Goal: Communication & Community: Answer question/provide support

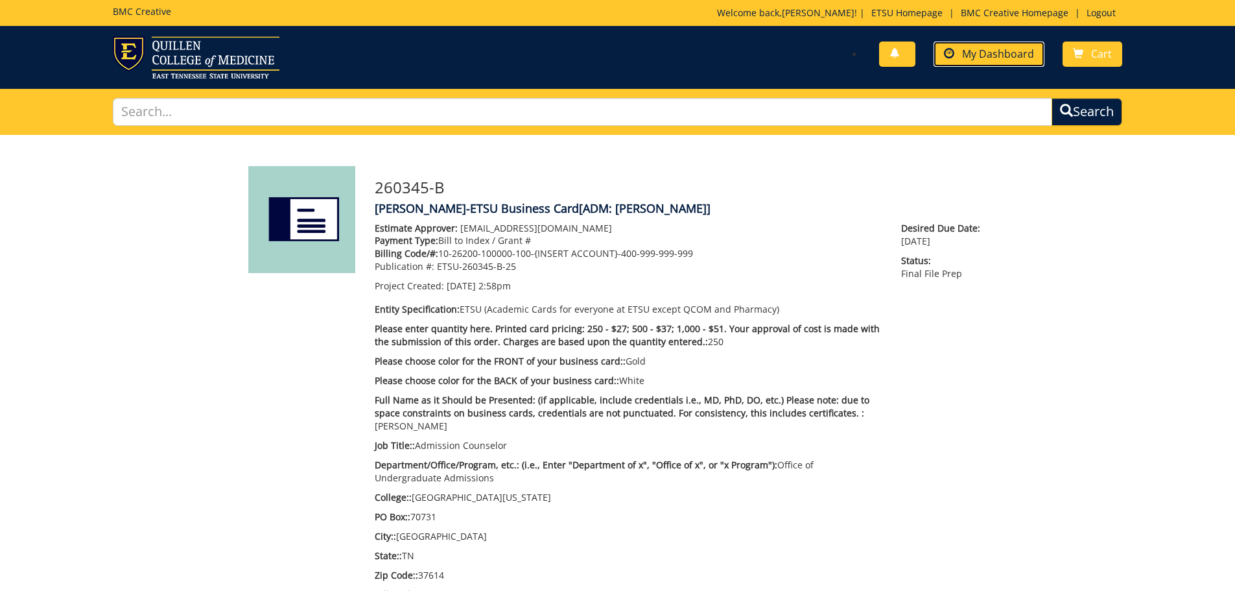
click at [970, 51] on span "My Dashboard" at bounding box center [998, 54] width 72 height 14
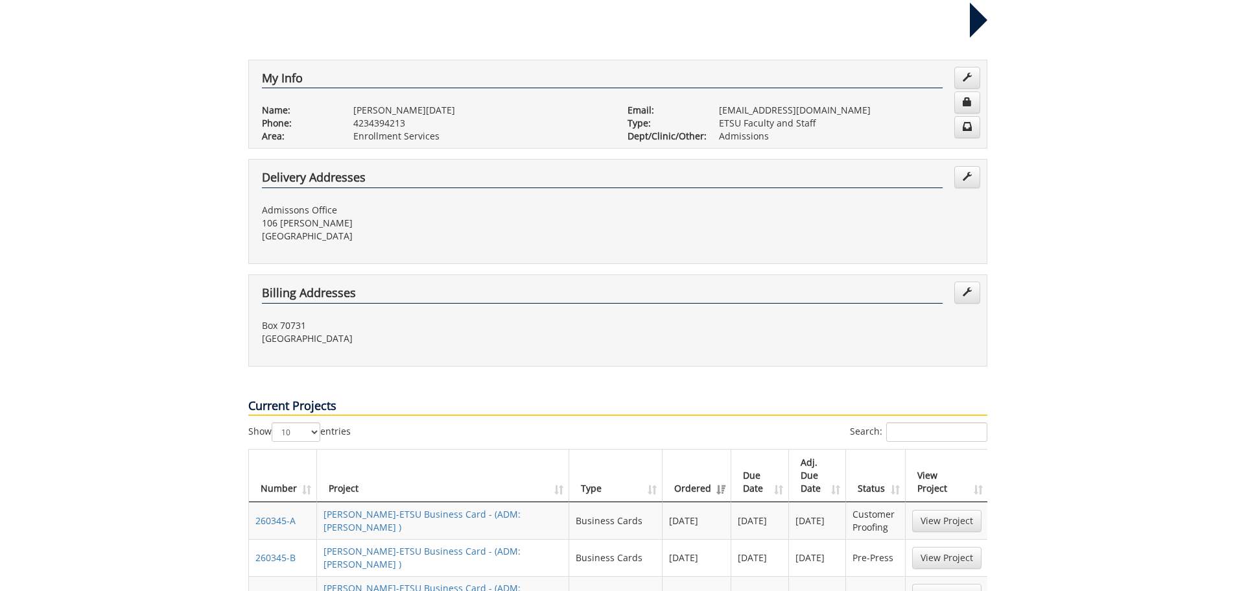
scroll to position [324, 0]
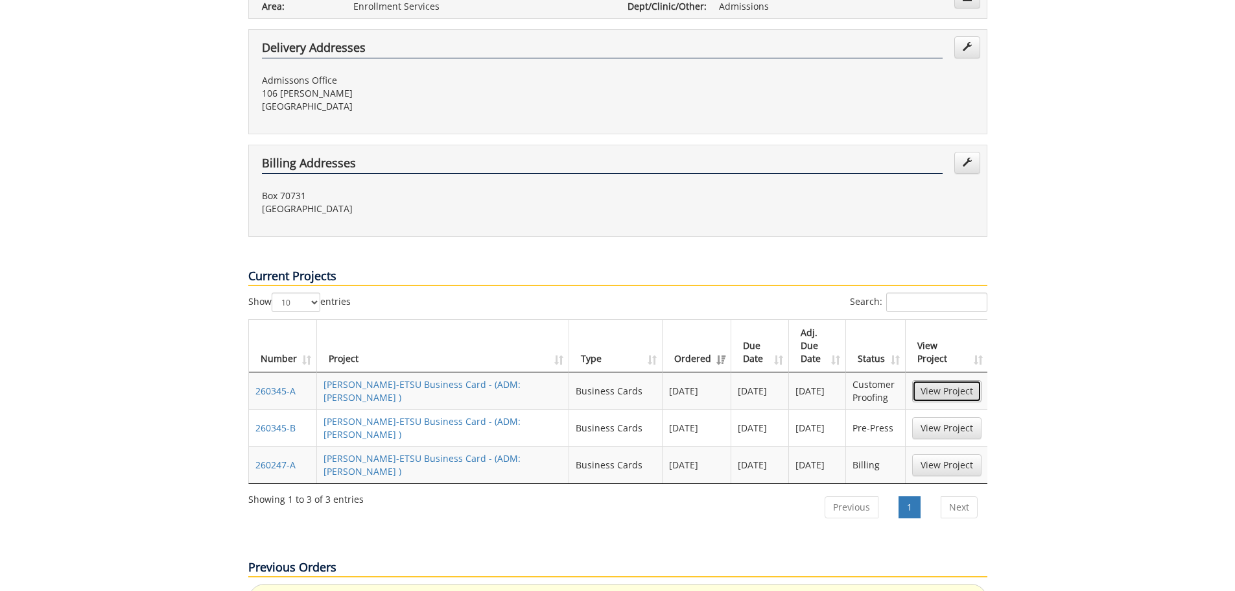
click at [949, 380] on link "View Project" at bounding box center [946, 391] width 69 height 22
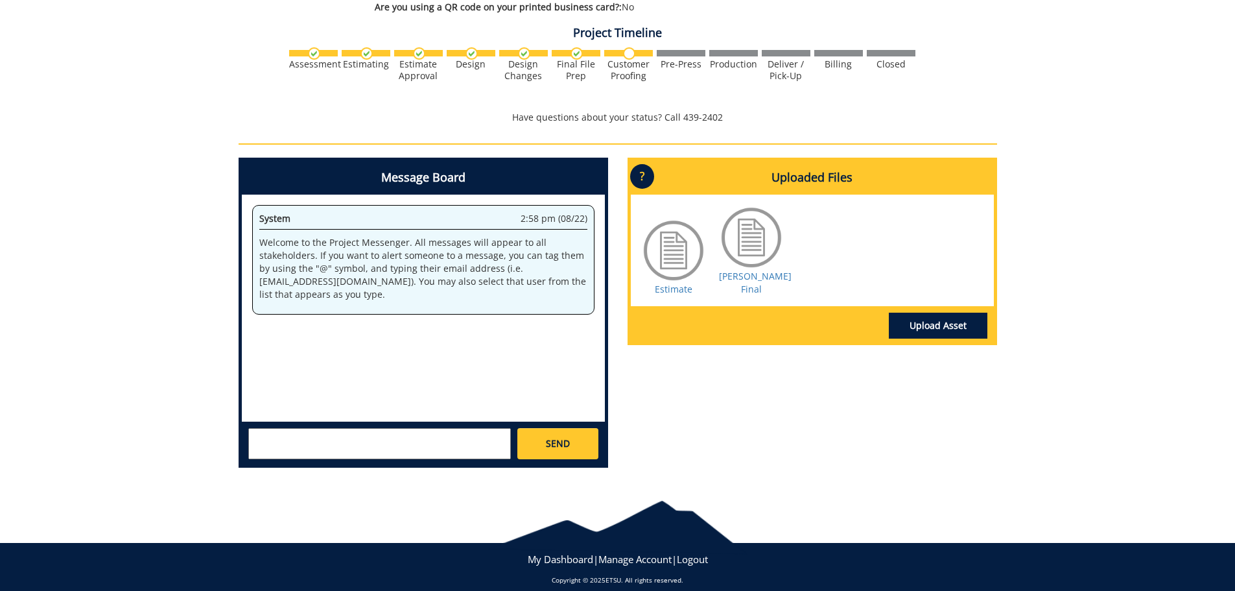
scroll to position [490, 0]
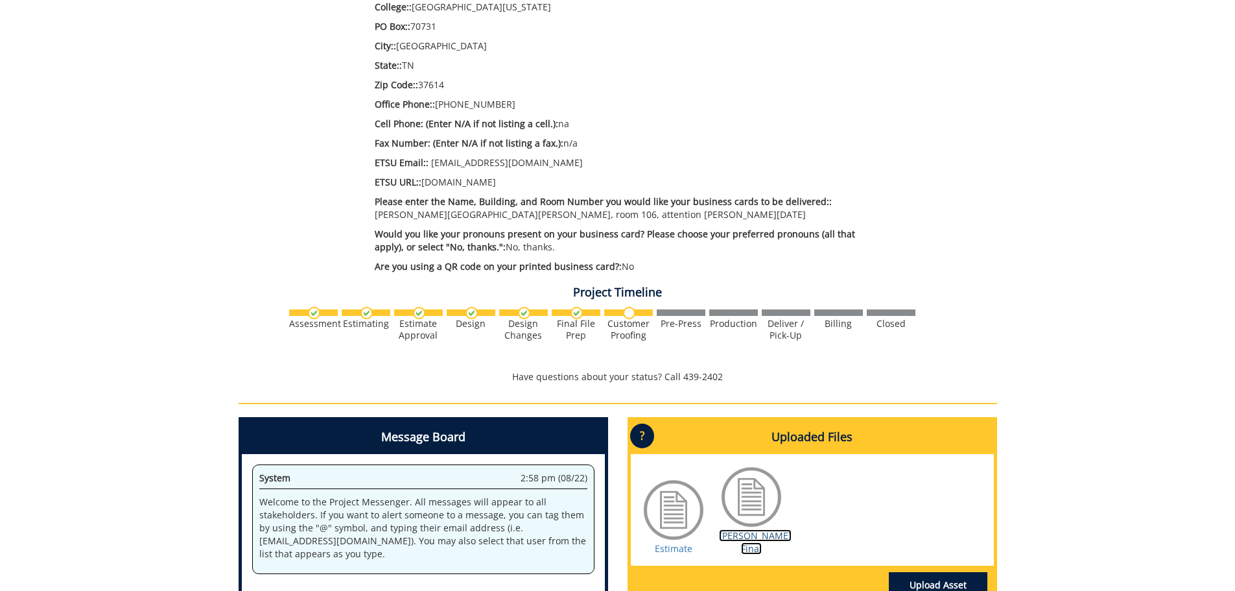
click at [735, 529] on link "Crum BC Final" at bounding box center [755, 541] width 73 height 25
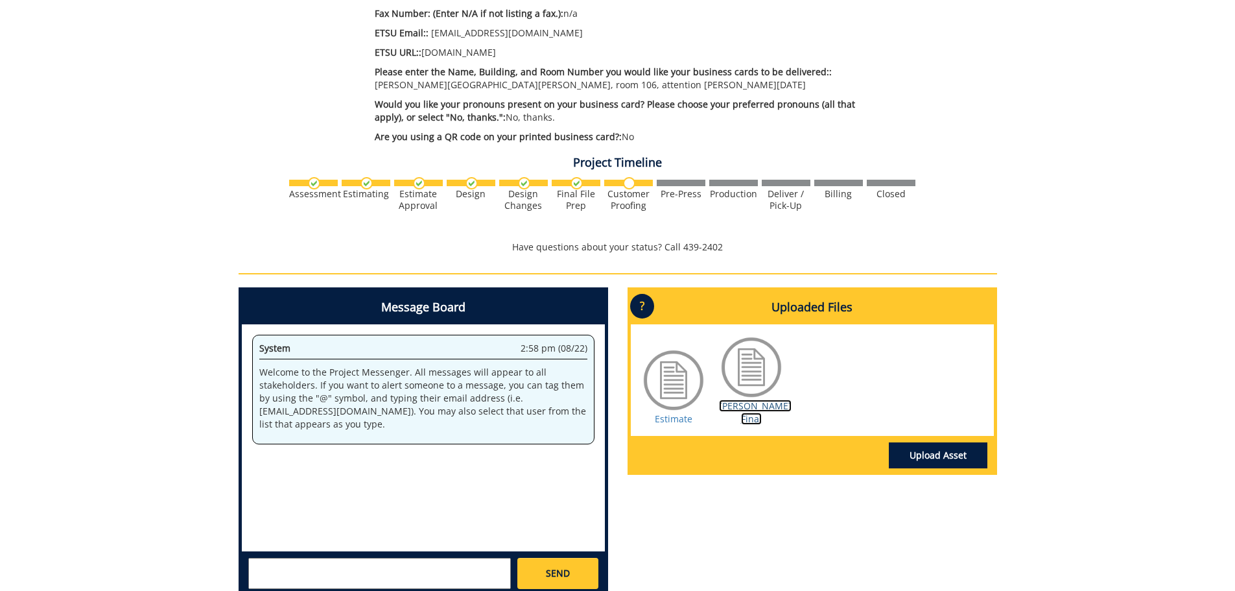
scroll to position [685, 0]
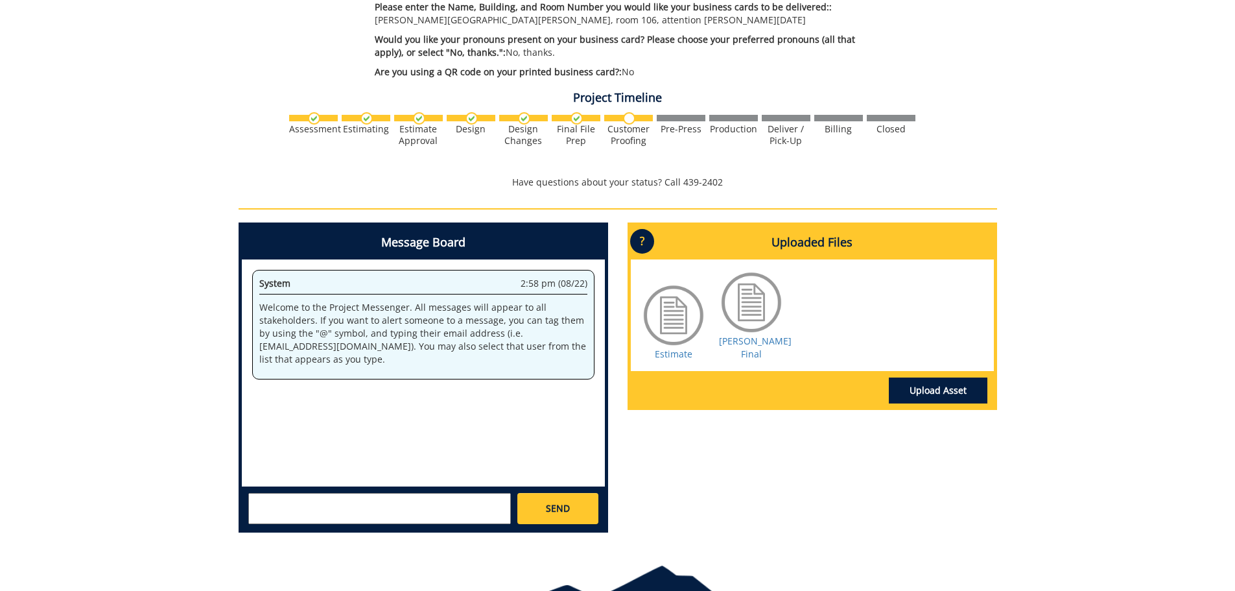
click at [352, 388] on div "System 2:58 pm (08/22) Welcome to the Project Messenger. All messages will appe…" at bounding box center [423, 372] width 363 height 227
click at [432, 496] on textarea at bounding box center [379, 508] width 263 height 31
type textarea "t"
type textarea "Good morning: There is not an approval button for me to approve these business …"
click at [547, 502] on span "SEND" at bounding box center [558, 508] width 24 height 13
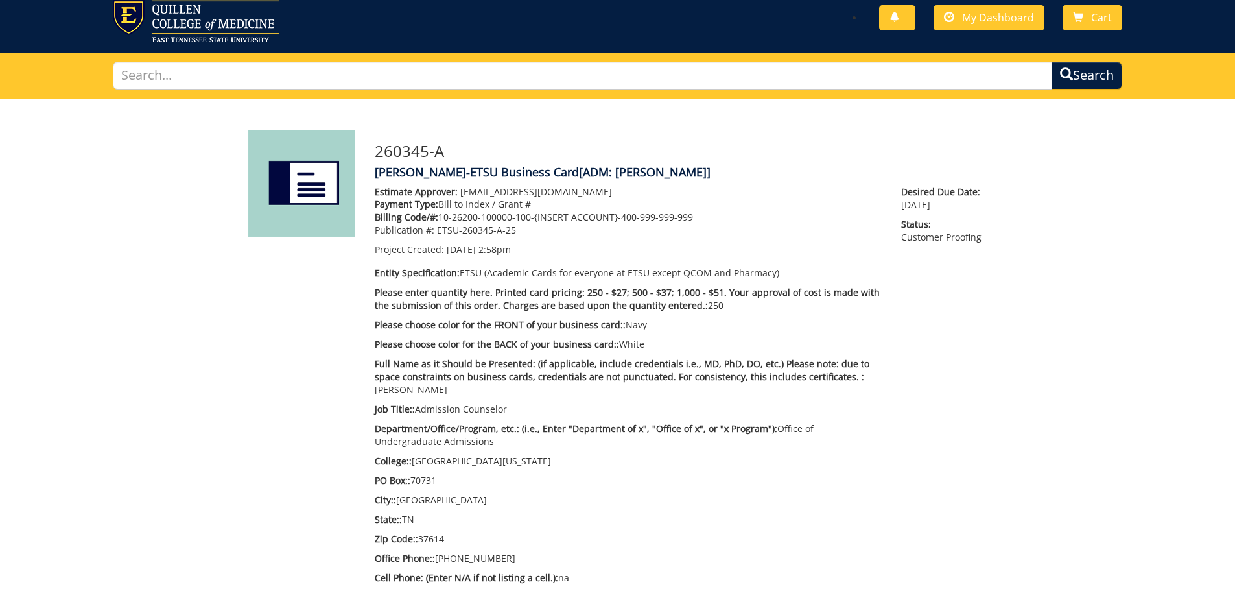
scroll to position [0, 0]
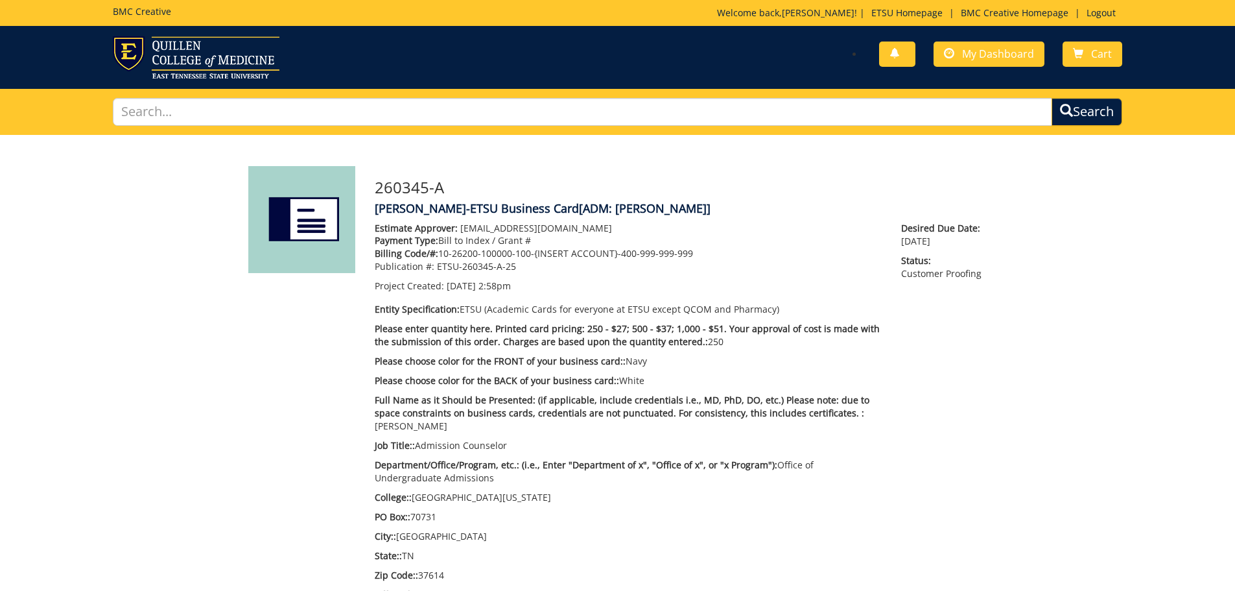
click at [1092, 6] on div "BMC Creative Welcome back, Connie ! | ETSU Homepage | BMC Creative Homepage | L…" at bounding box center [617, 13] width 1029 height 26
click at [1094, 12] on link "Logout" at bounding box center [1101, 12] width 42 height 12
